Goal: Navigation & Orientation: Find specific page/section

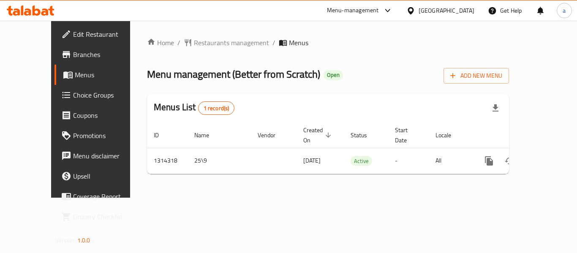
click at [458, 14] on div "[GEOGRAPHIC_DATA]" at bounding box center [446, 10] width 56 height 9
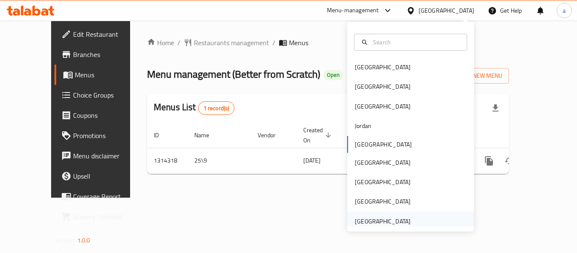
click at [393, 225] on div "[GEOGRAPHIC_DATA]" at bounding box center [383, 221] width 56 height 9
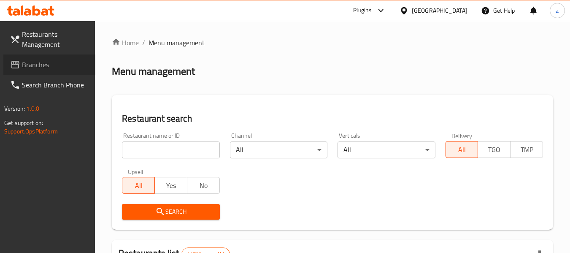
click at [53, 58] on link "Branches" at bounding box center [49, 64] width 92 height 20
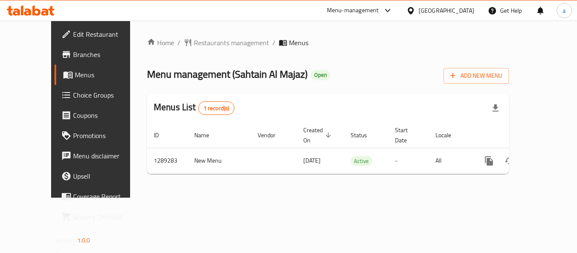
click at [435, 11] on div "[GEOGRAPHIC_DATA]" at bounding box center [446, 10] width 56 height 9
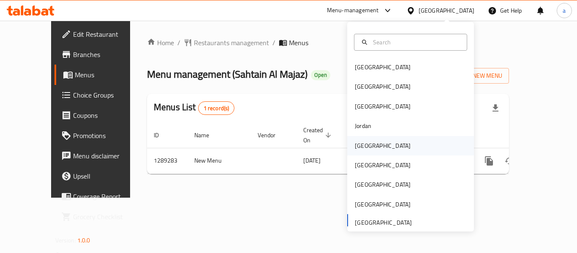
click at [361, 144] on div "[GEOGRAPHIC_DATA]" at bounding box center [383, 145] width 56 height 9
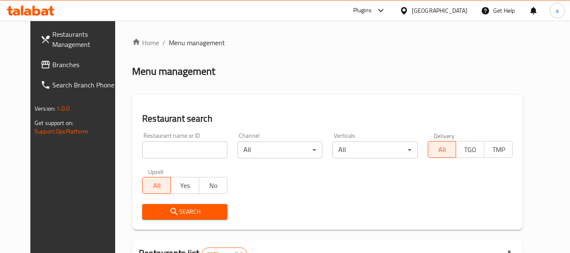
click at [52, 65] on span "Branches" at bounding box center [85, 65] width 67 height 10
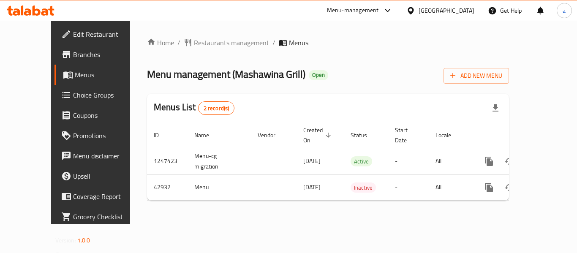
click at [459, 8] on div "[GEOGRAPHIC_DATA]" at bounding box center [446, 10] width 56 height 9
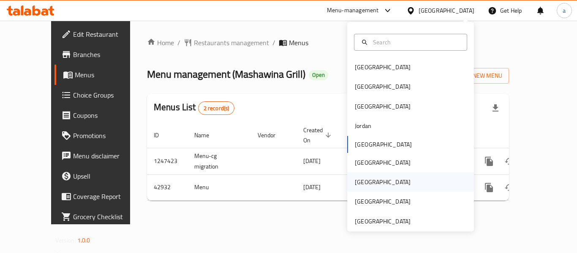
click at [370, 180] on div "[GEOGRAPHIC_DATA]" at bounding box center [410, 181] width 127 height 19
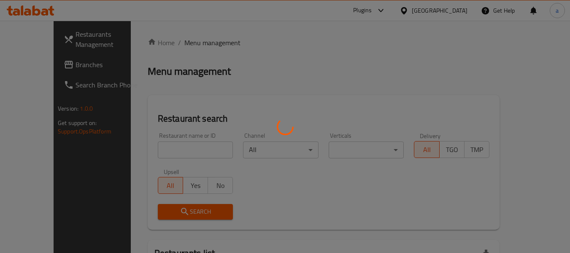
click at [29, 64] on div at bounding box center [285, 126] width 570 height 253
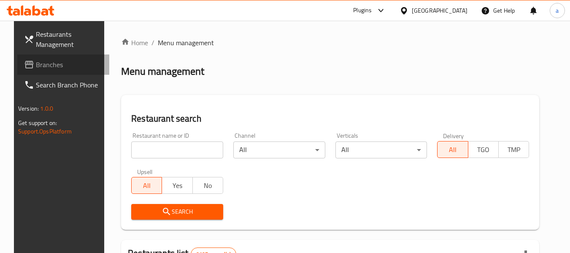
click at [36, 64] on span "Branches" at bounding box center [69, 65] width 67 height 10
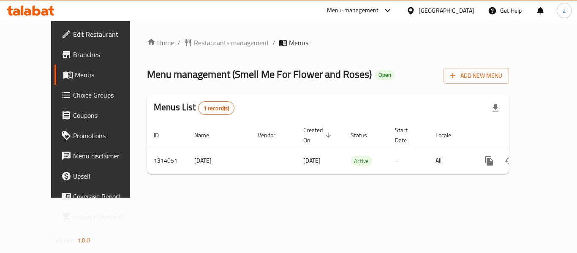
click at [445, 8] on div "[GEOGRAPHIC_DATA]" at bounding box center [439, 10] width 81 height 20
click at [413, 8] on icon at bounding box center [410, 10] width 6 height 7
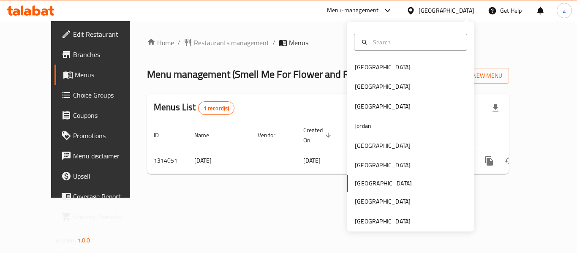
click at [372, 189] on div "Bahrain Egypt Iraq Jordan Kuwait Oman Qatar Saudi Arabia United Arab Emirates" at bounding box center [410, 144] width 127 height 174
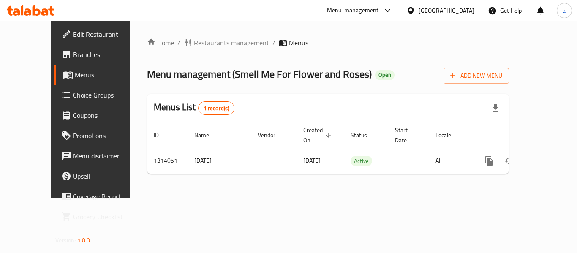
click at [379, 8] on div "Menu-management" at bounding box center [353, 10] width 52 height 10
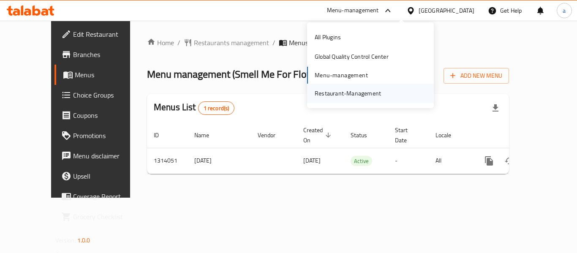
click at [328, 94] on div "Restaurant-Management" at bounding box center [348, 93] width 66 height 9
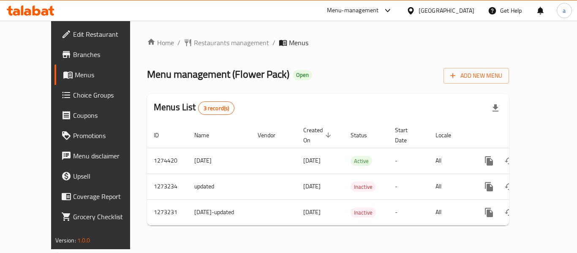
click at [461, 9] on div "[GEOGRAPHIC_DATA]" at bounding box center [446, 10] width 56 height 9
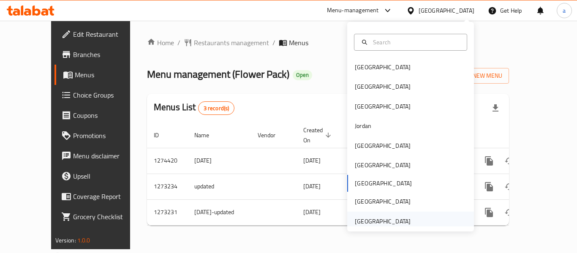
click at [380, 222] on div "[GEOGRAPHIC_DATA]" at bounding box center [383, 221] width 56 height 9
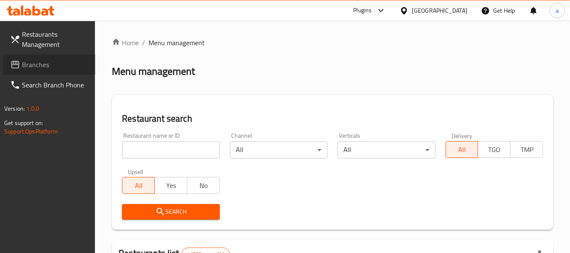
click at [40, 69] on span "Branches" at bounding box center [55, 65] width 67 height 10
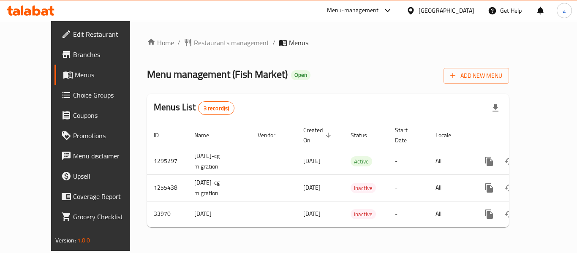
click at [449, 10] on div "[GEOGRAPHIC_DATA]" at bounding box center [446, 10] width 56 height 9
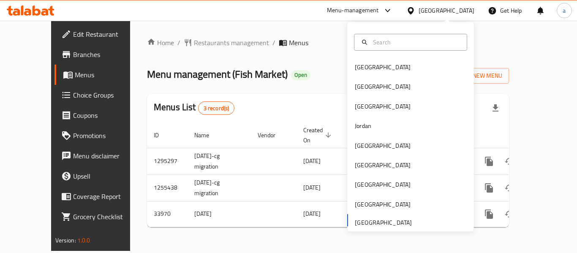
click at [370, 12] on div "Menu-management" at bounding box center [353, 10] width 52 height 10
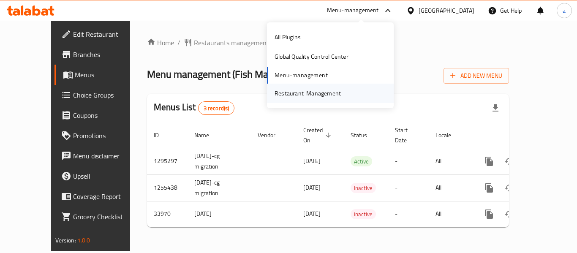
click at [313, 87] on div "Restaurant-Management" at bounding box center [308, 93] width 80 height 19
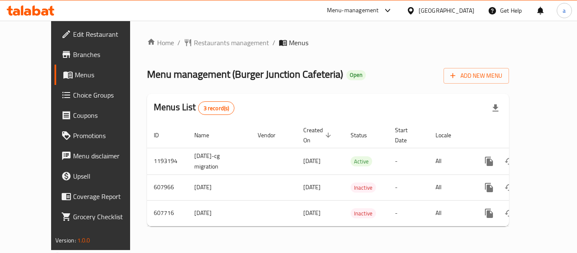
click at [364, 6] on div "Menu-management" at bounding box center [353, 10] width 52 height 10
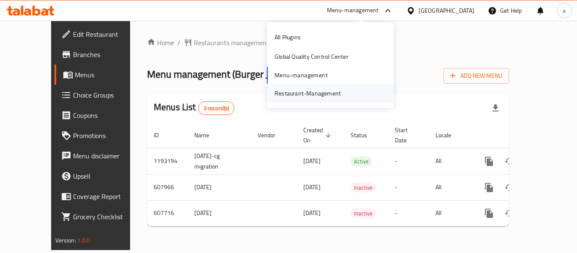
click at [306, 92] on div "Restaurant-Management" at bounding box center [307, 93] width 66 height 9
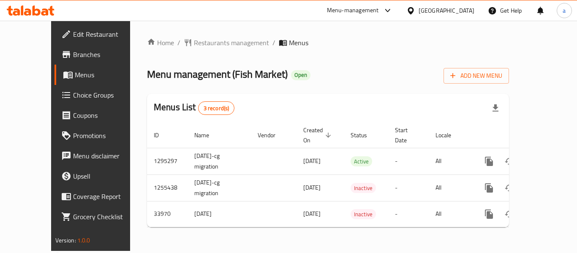
click at [381, 12] on div at bounding box center [386, 10] width 14 height 10
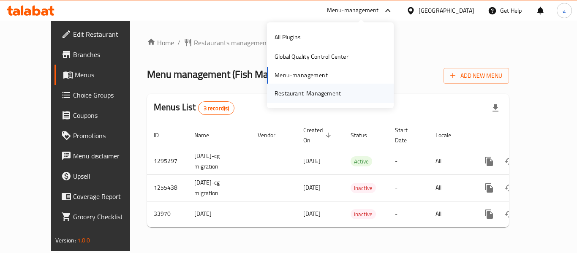
click at [325, 85] on div "Restaurant-Management" at bounding box center [308, 93] width 80 height 19
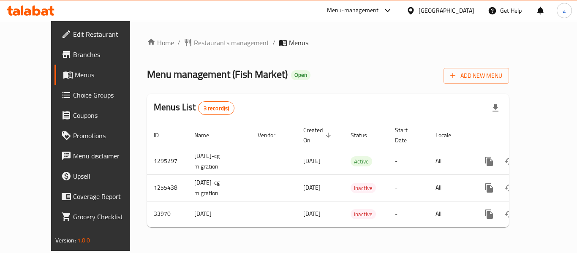
click at [351, 10] on div "Menu-management" at bounding box center [353, 10] width 52 height 10
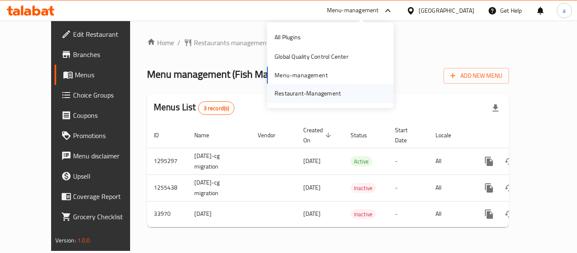
click at [317, 98] on div "Restaurant-Management" at bounding box center [307, 93] width 66 height 9
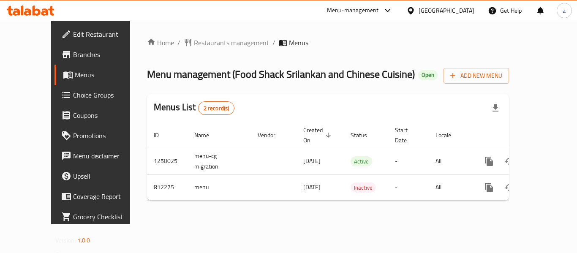
click at [419, 9] on div "United Arab Emirates" at bounding box center [446, 10] width 56 height 9
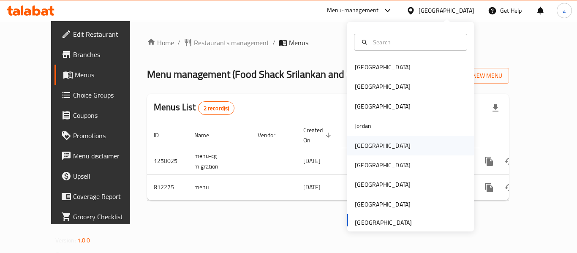
click at [362, 149] on div "[GEOGRAPHIC_DATA]" at bounding box center [383, 145] width 56 height 9
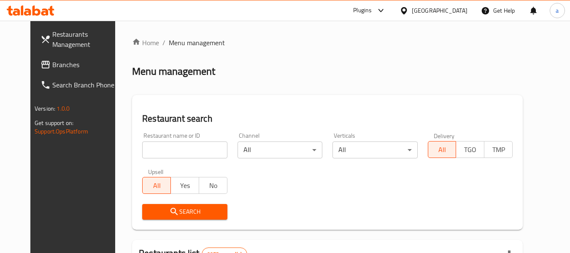
click at [52, 65] on span "Branches" at bounding box center [85, 65] width 67 height 10
